Goal: Find specific page/section: Find specific page/section

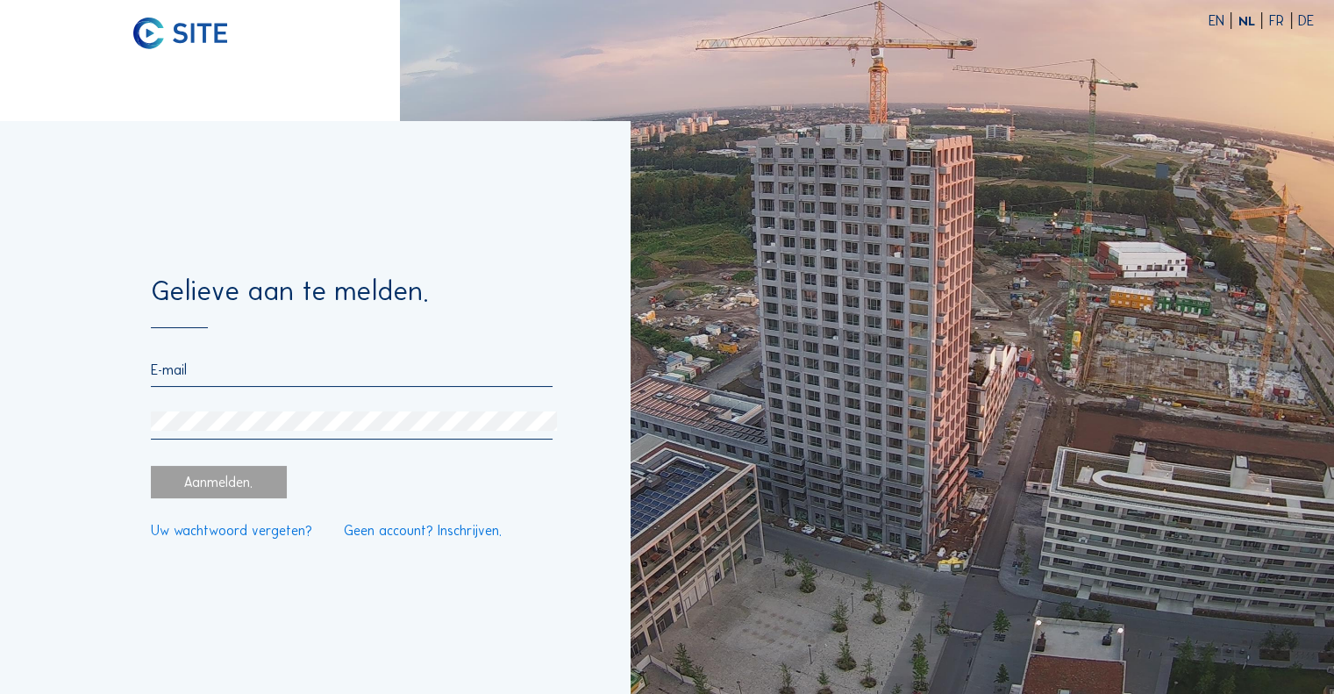
click at [224, 370] on input "email" at bounding box center [352, 369] width 402 height 17
type input "[PERSON_NAME][EMAIL_ADDRESS][DOMAIN_NAME]"
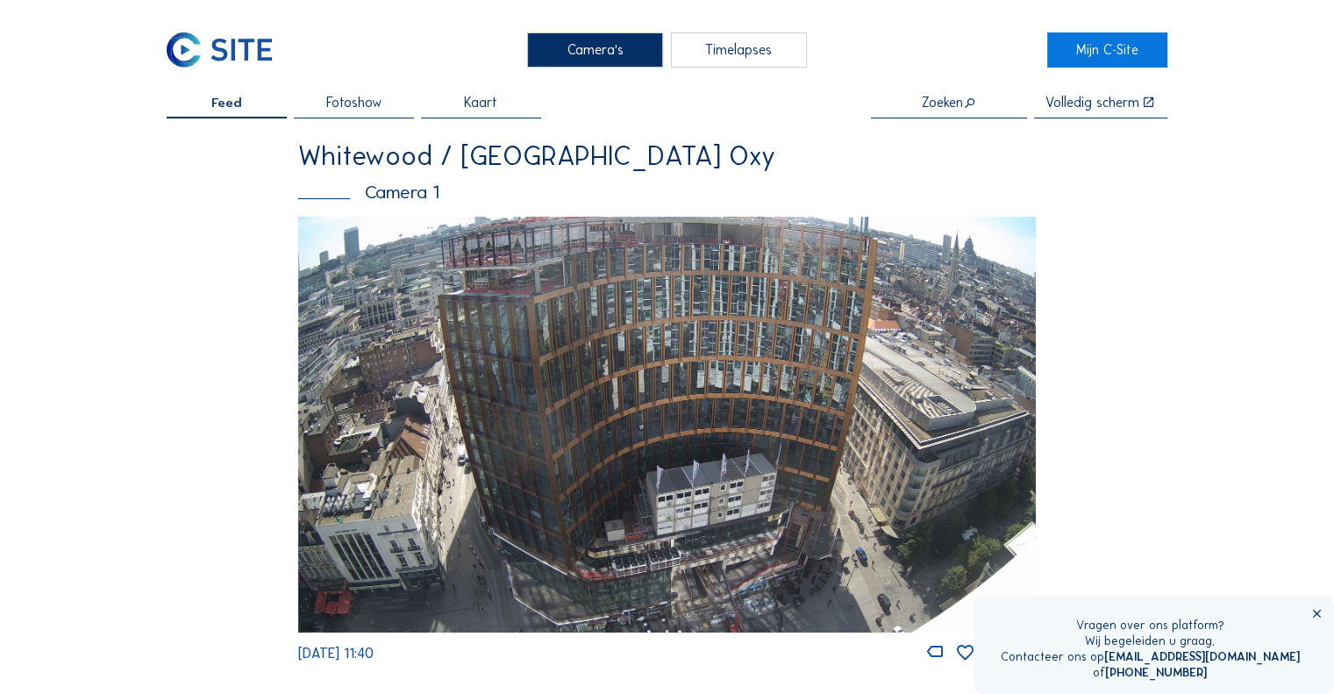
click at [750, 53] on div "Timelapses" at bounding box center [739, 49] width 136 height 35
